Goal: Ask a question: Seek information or help from site administrators or community

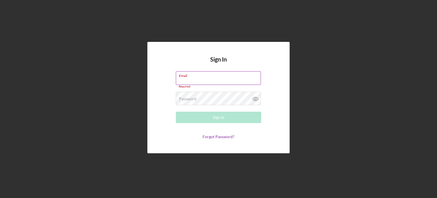
type input "[EMAIL_ADDRESS][DOMAIN_NAME]"
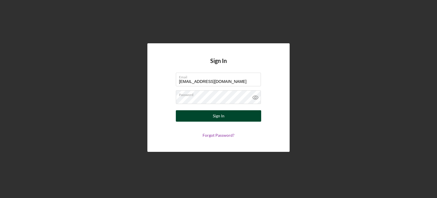
click at [219, 118] on div "Sign In" at bounding box center [219, 115] width 12 height 11
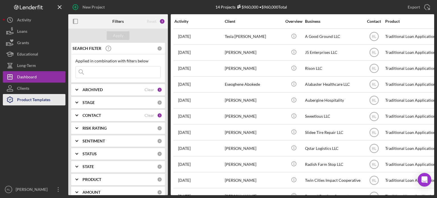
click at [25, 96] on div "Product Templates" at bounding box center [33, 100] width 33 height 13
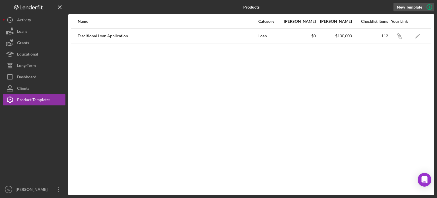
click at [429, 3] on icon "button" at bounding box center [430, 7] width 14 height 14
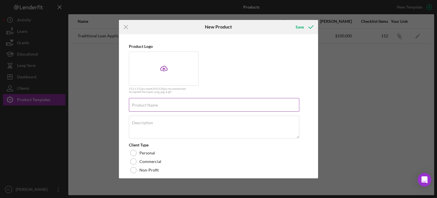
click at [192, 105] on input "Product Name" at bounding box center [214, 105] width 171 height 14
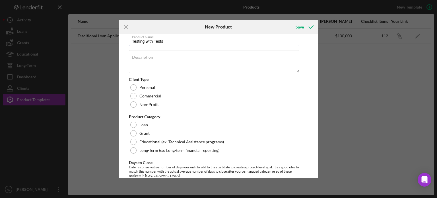
scroll to position [66, 0]
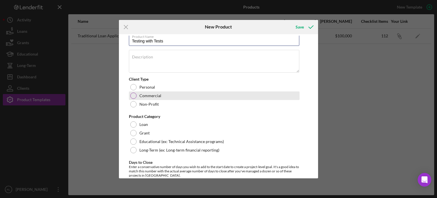
type input "Testing with Tests"
click at [148, 97] on label "Commercial" at bounding box center [151, 95] width 22 height 5
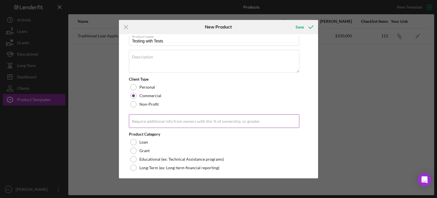
click at [155, 120] on label "Require additional info from owners with this % of ownership, or greater" at bounding box center [196, 121] width 128 height 5
click at [155, 120] on input "Require additional info from owners with this % of ownership, or greater" at bounding box center [214, 121] width 171 height 14
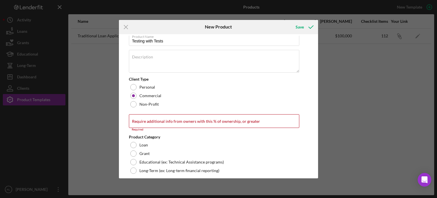
click at [124, 126] on div "Product Logo Icon/Upload 512 x 512px max • 245 x 120 px recommended Accepted fi…" at bounding box center [218, 106] width 197 height 141
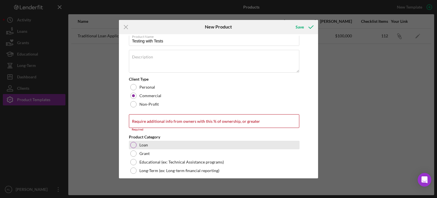
click at [132, 145] on div at bounding box center [133, 145] width 6 height 6
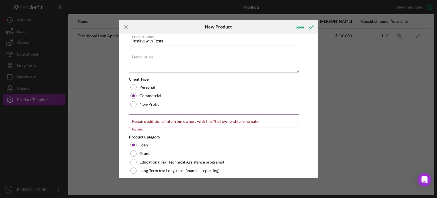
click at [175, 122] on label "Require additional info from owners with this % of ownership, or greater" at bounding box center [196, 121] width 128 height 5
click at [175, 122] on input "Require additional info from owners with this % of ownership, or greater" at bounding box center [214, 121] width 171 height 14
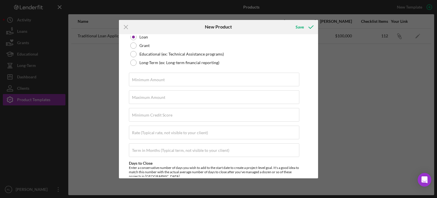
scroll to position [171, 0]
type input "20.00%"
click at [163, 79] on label "Minimum Amount" at bounding box center [148, 80] width 33 height 5
click at [163, 79] on input "Minimum Amount" at bounding box center [214, 80] width 171 height 14
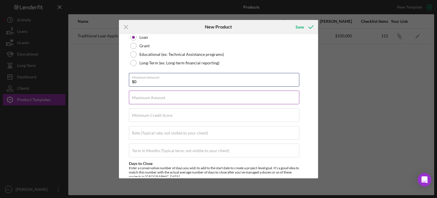
type input "$0"
click at [158, 98] on label "Maximum Amount" at bounding box center [148, 97] width 33 height 5
click at [158, 98] on input "Maximum Amount" at bounding box center [214, 98] width 171 height 14
type input "$100,000"
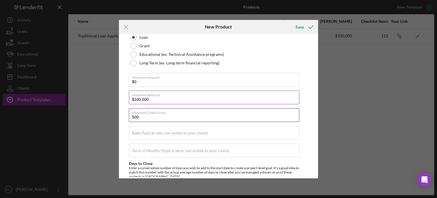
type input "500"
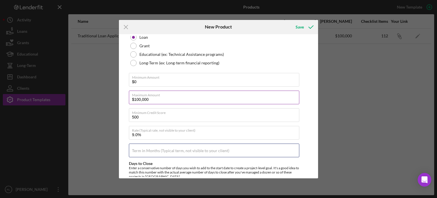
type input "9.000%"
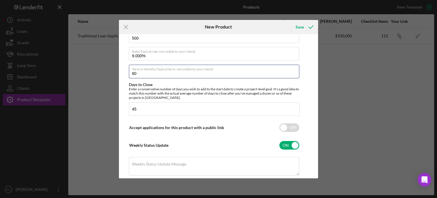
scroll to position [256, 0]
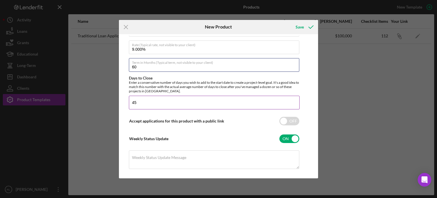
type input "60"
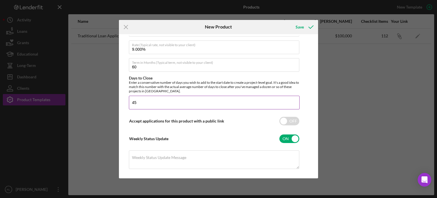
click at [166, 103] on input "45" at bounding box center [214, 103] width 171 height 14
drag, startPoint x: 166, startPoint y: 103, endPoint x: 126, endPoint y: 109, distance: 40.6
click at [126, 109] on div "Product Logo Icon/Upload 512 x 512px max • 245 x 120 px recommended Accepted fi…" at bounding box center [218, 106] width 197 height 141
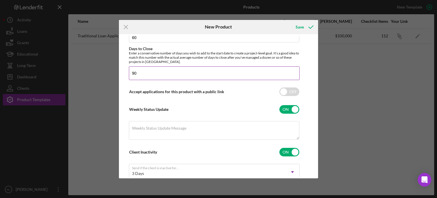
scroll to position [287, 0]
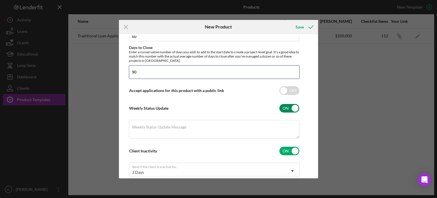
type input "90"
click at [281, 107] on input "checkbox" at bounding box center [290, 108] width 20 height 9
checkbox input "false"
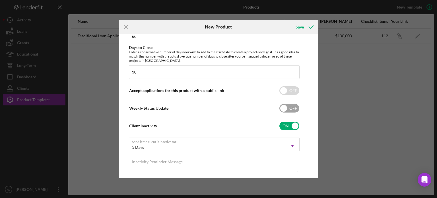
scroll to position [295, 0]
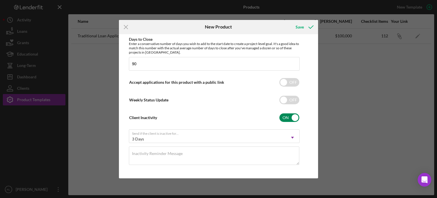
click at [289, 113] on input "checkbox" at bounding box center [290, 117] width 20 height 9
checkbox input "false"
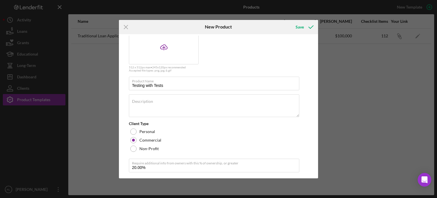
scroll to position [0, 0]
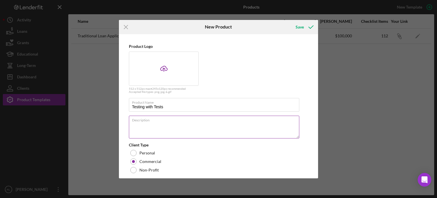
click at [267, 120] on div "Description" at bounding box center [214, 128] width 171 height 24
type textarea "This is a test Product to explore Excel Automation"
click at [295, 28] on button "Save" at bounding box center [304, 26] width 28 height 11
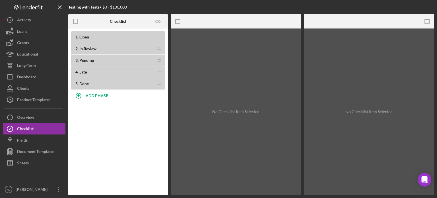
click at [84, 38] on span "Open" at bounding box center [84, 36] width 10 height 5
drag, startPoint x: 87, startPoint y: 56, endPoint x: 89, endPoint y: 72, distance: 16.2
click at [89, 72] on div "1 . Open 2 . In Review Icon/Drag 3 . Pending Icon/Drag 4 . Late Icon/Drag 5 . D…" at bounding box center [118, 60] width 94 height 58
drag, startPoint x: 89, startPoint y: 72, endPoint x: 49, endPoint y: 171, distance: 106.8
click at [49, 171] on div "Testing with Tests • $0 - $100,000 Checklist 1 . Open 2 . In Review Icon/Drag 3…" at bounding box center [219, 97] width 432 height 195
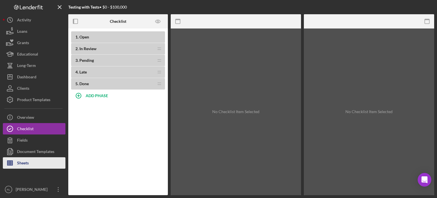
click at [44, 163] on button "Sheets" at bounding box center [34, 162] width 63 height 11
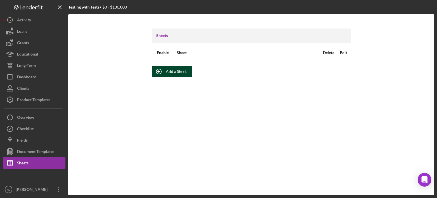
click at [169, 71] on div "Add a Sheet" at bounding box center [176, 71] width 21 height 11
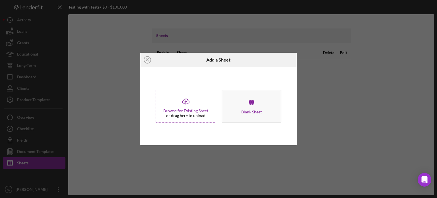
click at [179, 104] on icon "Icon/Upload" at bounding box center [186, 101] width 14 height 14
click at [222, 177] on div "Icon/Close Add a Sheet Blank Sheet" at bounding box center [218, 99] width 437 height 198
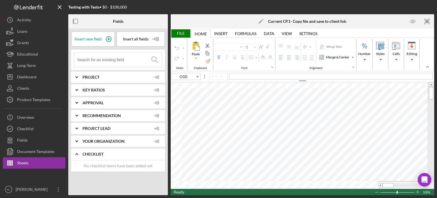
type input "Calibri"
type input "11"
click at [87, 81] on div "Project" at bounding box center [123, 76] width 80 height 11
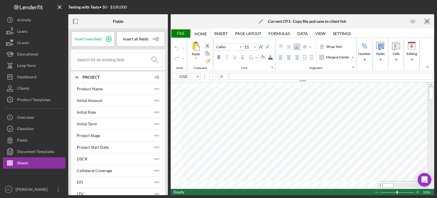
click at [91, 74] on div "Project" at bounding box center [123, 76] width 80 height 11
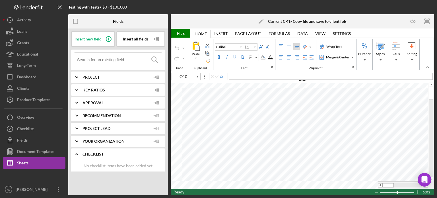
click at [97, 90] on span "Key Ratios" at bounding box center [117, 90] width 68 height 5
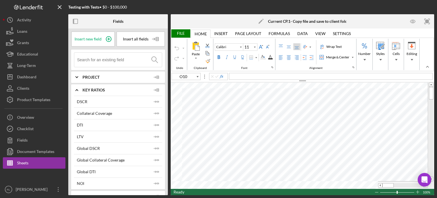
click at [97, 90] on span "Key Ratios" at bounding box center [117, 90] width 68 height 5
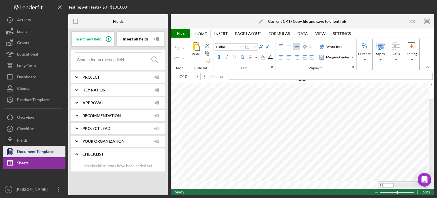
click at [42, 151] on div "Document Templates" at bounding box center [35, 152] width 37 height 13
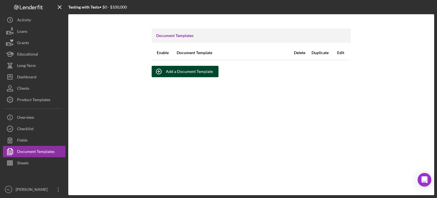
click at [183, 70] on div "Add a Document Template" at bounding box center [189, 71] width 47 height 11
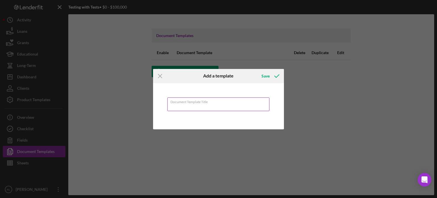
click at [211, 106] on input "Document Template Title" at bounding box center [218, 104] width 103 height 14
type input "CR"
click at [273, 75] on icon "submit" at bounding box center [277, 76] width 14 height 14
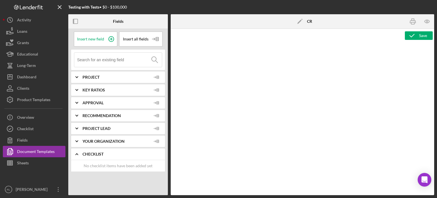
type textarea "Copy and paste, or create, your document template here."
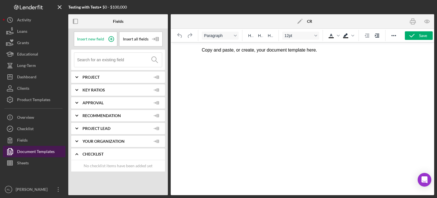
click at [39, 150] on div "Document Templates" at bounding box center [36, 152] width 38 height 13
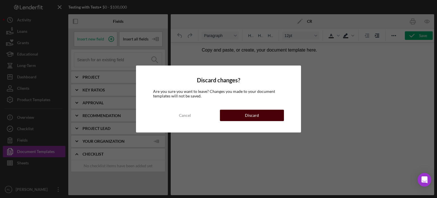
click at [230, 111] on button "Discard" at bounding box center [252, 115] width 64 height 11
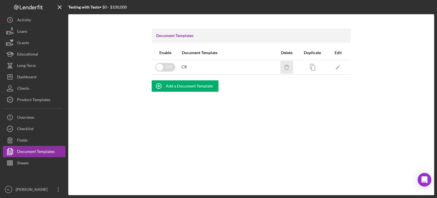
click at [290, 69] on icon "Icon/Delete" at bounding box center [287, 67] width 13 height 13
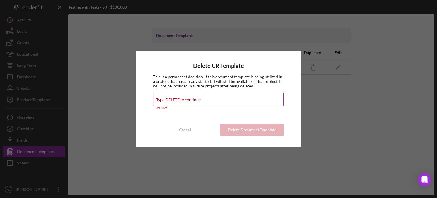
click at [180, 99] on label "Type DELETE to continue" at bounding box center [178, 99] width 44 height 5
click at [180, 99] on input "Type DELETE to continue" at bounding box center [218, 100] width 131 height 14
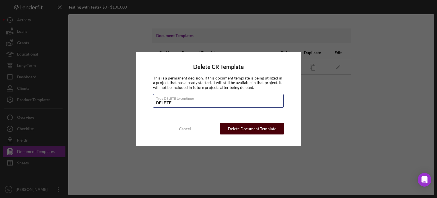
type input "DELETE"
click at [228, 129] on button "Delete Document Template" at bounding box center [252, 128] width 64 height 11
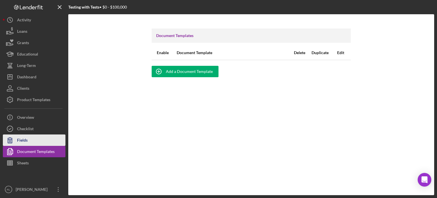
click at [38, 143] on button "Fields" at bounding box center [34, 139] width 63 height 11
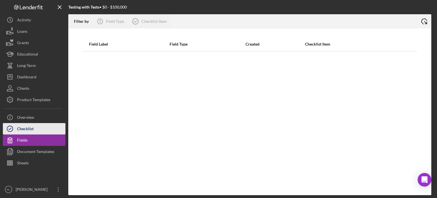
click at [37, 126] on button "Checklist" at bounding box center [34, 128] width 63 height 11
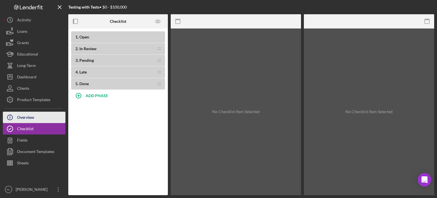
click at [38, 118] on button "Icon/Info Overview" at bounding box center [34, 117] width 63 height 11
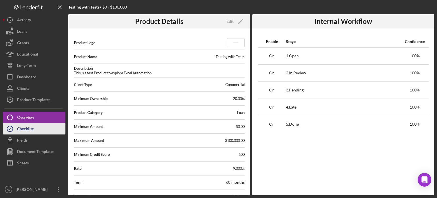
click at [35, 124] on button "Checklist" at bounding box center [34, 128] width 63 height 11
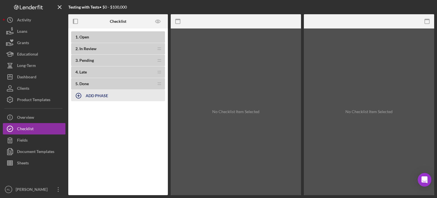
click at [99, 95] on b "ADD PHASE" at bounding box center [97, 95] width 23 height 5
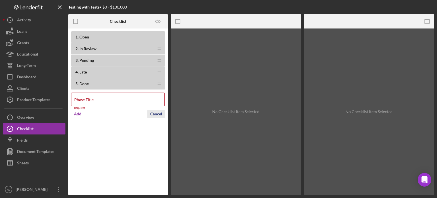
click at [158, 109] on form "Phase Title Required Add Cancel" at bounding box center [118, 105] width 94 height 30
click at [157, 111] on div "Cancel" at bounding box center [156, 114] width 12 height 9
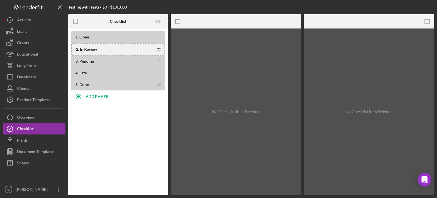
click at [159, 48] on icon "Icon/Drag" at bounding box center [158, 49] width 11 height 11
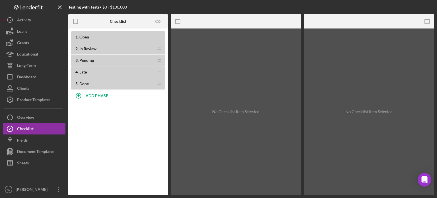
click at [139, 32] on div "1 . Open" at bounding box center [118, 37] width 94 height 12
click at [136, 36] on b "1 . Open" at bounding box center [120, 37] width 90 height 5
click at [85, 41] on div "1 . Open" at bounding box center [118, 37] width 94 height 12
click at [86, 37] on span "Open" at bounding box center [84, 36] width 10 height 5
click at [101, 91] on div "ADD PHASE" at bounding box center [97, 95] width 23 height 11
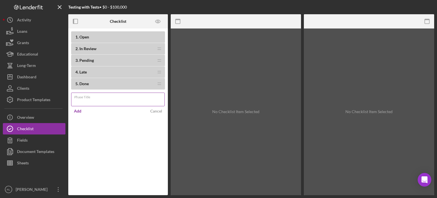
click at [86, 103] on input "Phase Title" at bounding box center [118, 100] width 94 height 14
type input "Initial Application"
click at [79, 108] on div "Add" at bounding box center [77, 111] width 7 height 9
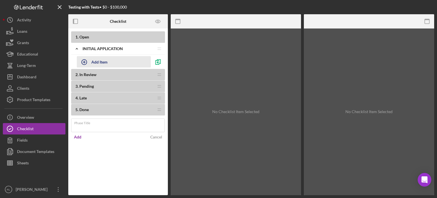
click at [95, 62] on div "Add Item" at bounding box center [99, 61] width 16 height 11
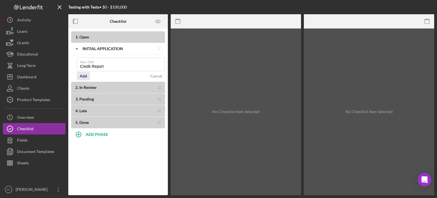
type input "Credit Report"
click at [85, 74] on div "Add" at bounding box center [83, 76] width 7 height 9
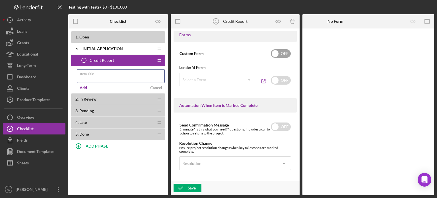
scroll to position [322, 0]
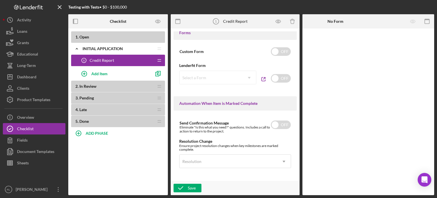
click at [247, 78] on div "Select a Form Icon/Dropdown Arrow" at bounding box center [217, 78] width 77 height 14
click at [281, 84] on div "OFF" at bounding box center [281, 79] width 21 height 16
checkbox input "true"
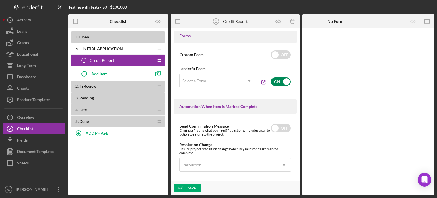
scroll to position [325, 0]
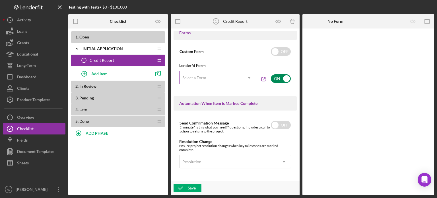
click at [249, 82] on icon "Icon/Dropdown Arrow" at bounding box center [250, 78] width 14 height 14
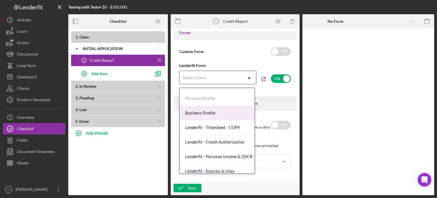
scroll to position [0, 0]
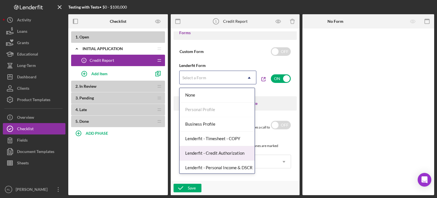
click at [211, 151] on div "Lenderfit - Credit Authorization" at bounding box center [217, 153] width 75 height 15
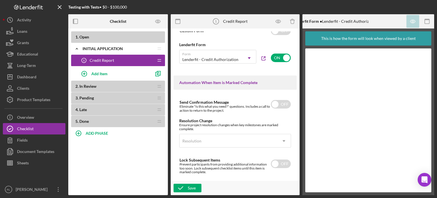
scroll to position [346, 0]
click at [280, 34] on input "checkbox" at bounding box center [281, 31] width 20 height 9
checkbox input "true"
checkbox input "false"
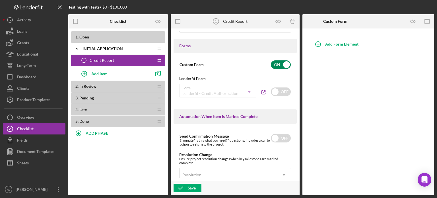
scroll to position [310, 0]
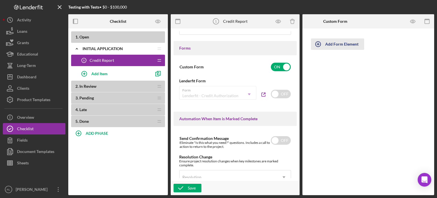
click at [328, 43] on div "Add Form Element" at bounding box center [342, 43] width 33 height 11
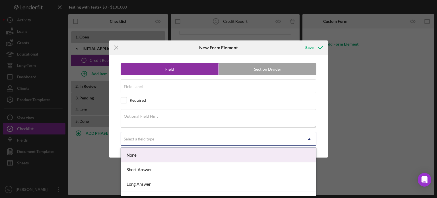
click at [208, 141] on div "Select a field type" at bounding box center [212, 138] width 182 height 13
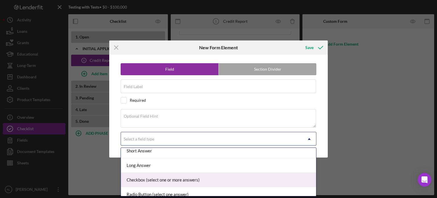
scroll to position [0, 0]
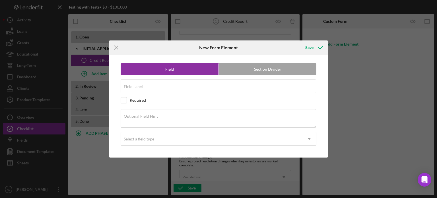
click at [120, 135] on div "Field Section Divider Field Label Required Optional Field Hint Select a field t…" at bounding box center [218, 106] width 213 height 103
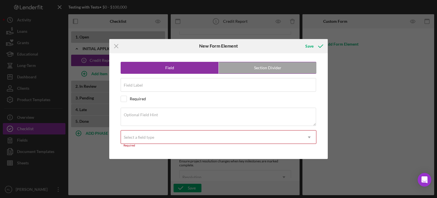
click at [246, 66] on label "Section Divider" at bounding box center [268, 67] width 98 height 11
radio input "false"
radio input "true"
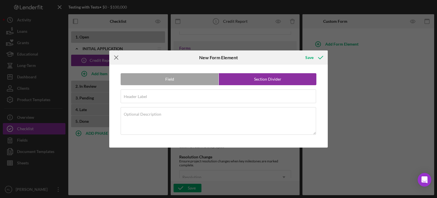
click at [114, 57] on icon "Icon/Menu Close" at bounding box center [116, 57] width 14 height 14
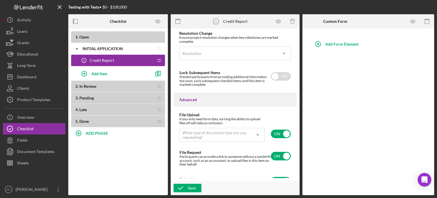
scroll to position [445, 0]
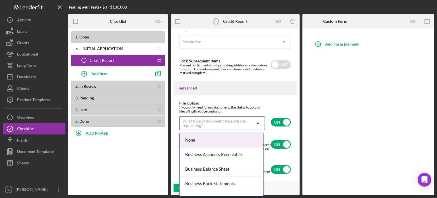
click at [255, 122] on icon "Icon/Dropdown Arrow" at bounding box center [258, 123] width 14 height 14
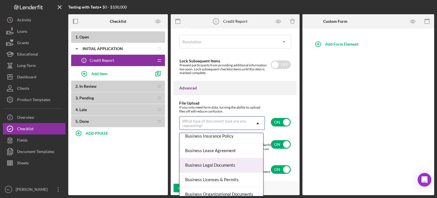
scroll to position [0, 0]
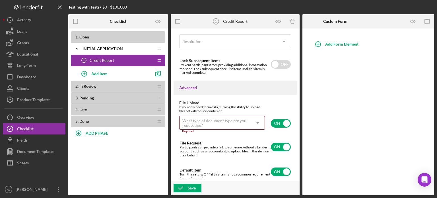
click at [253, 95] on div "Advanced" at bounding box center [235, 88] width 123 height 14
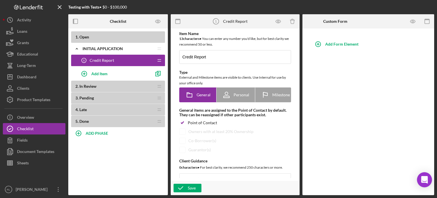
click at [426, 181] on icon "Open Intercom Messenger" at bounding box center [424, 179] width 7 height 7
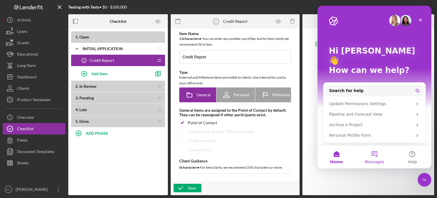
click at [378, 154] on button "Messages" at bounding box center [375, 157] width 38 height 23
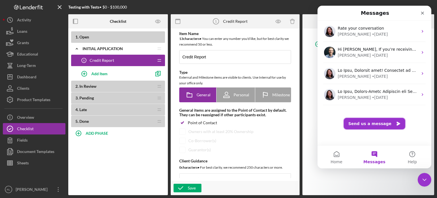
click at [373, 125] on button "Send us a message" at bounding box center [375, 123] width 62 height 11
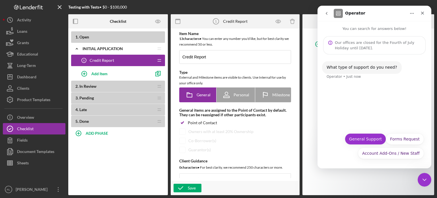
click at [374, 139] on button "General Support" at bounding box center [365, 138] width 41 height 11
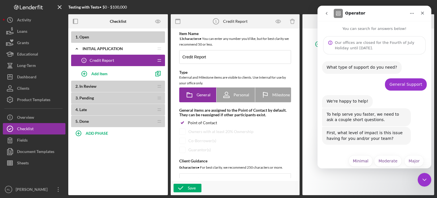
scroll to position [8, 0]
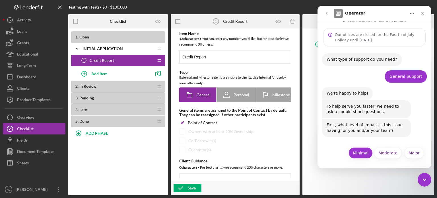
click at [359, 153] on button "Minimal" at bounding box center [361, 152] width 24 height 11
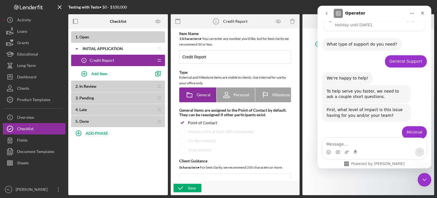
scroll to position [58, 0]
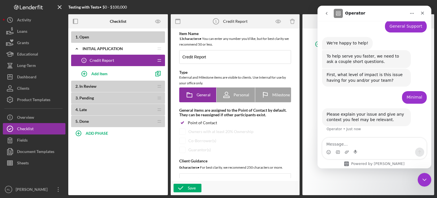
click at [366, 144] on textarea "Message…" at bounding box center [375, 143] width 104 height 10
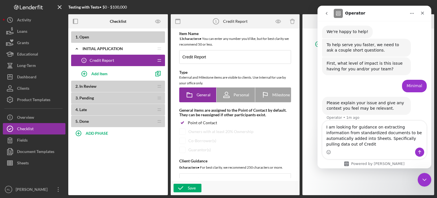
scroll to position [75, 0]
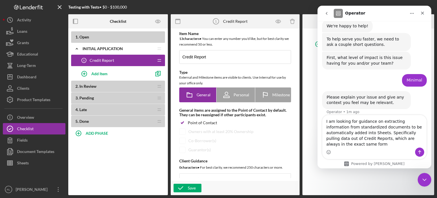
type textarea "I am looking for guidance on extracting information from standardized documents…"
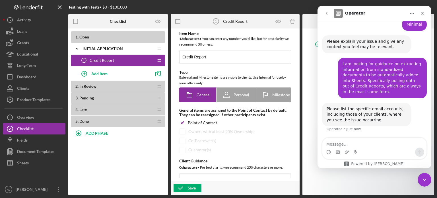
scroll to position [0, 0]
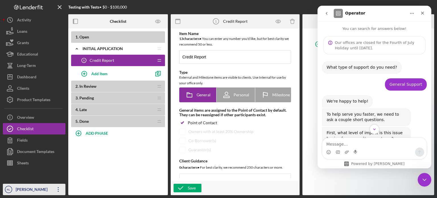
click at [60, 190] on icon "Icon/Overflow" at bounding box center [58, 189] width 14 height 14
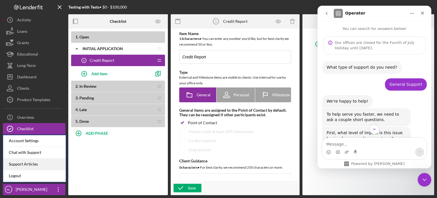
click at [46, 163] on link "Support Articles" at bounding box center [34, 164] width 63 height 12
